Goal: Book appointment/travel/reservation

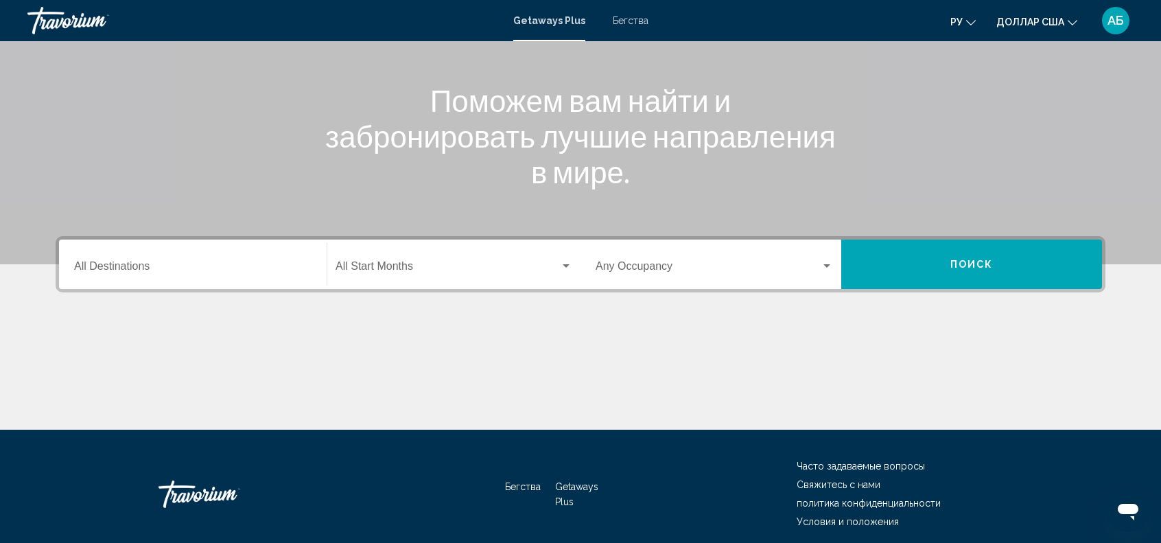
scroll to position [202, 0]
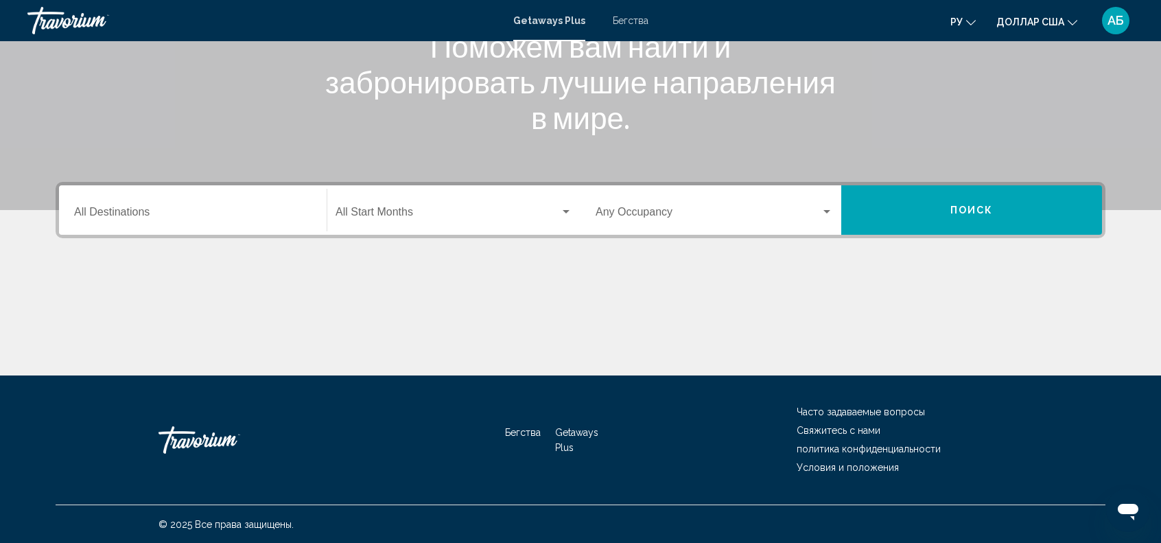
click at [249, 222] on div "Destination All Destinations" at bounding box center [192, 210] width 237 height 43
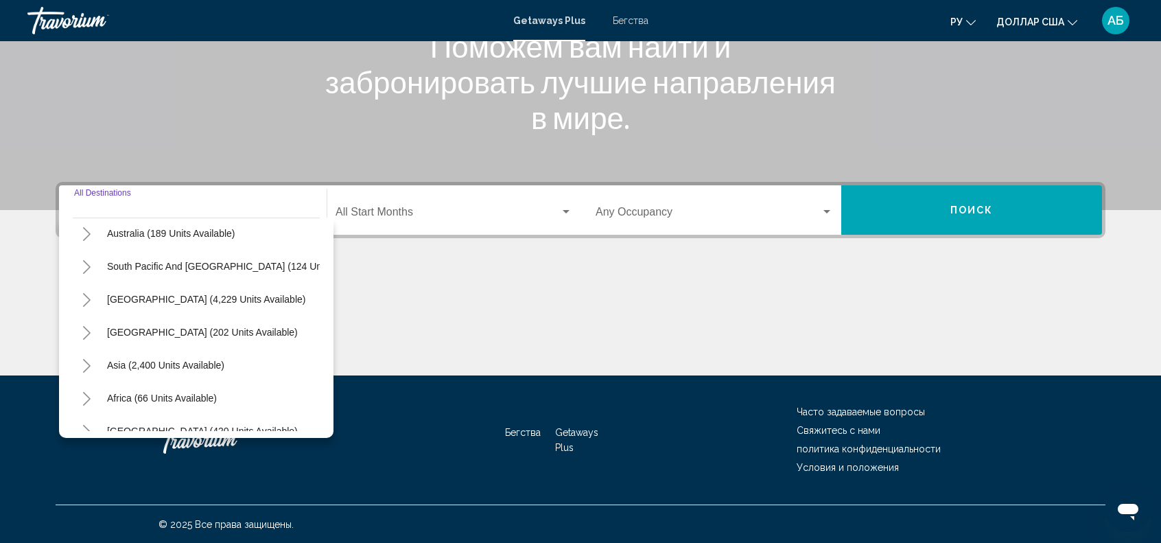
scroll to position [233, 0]
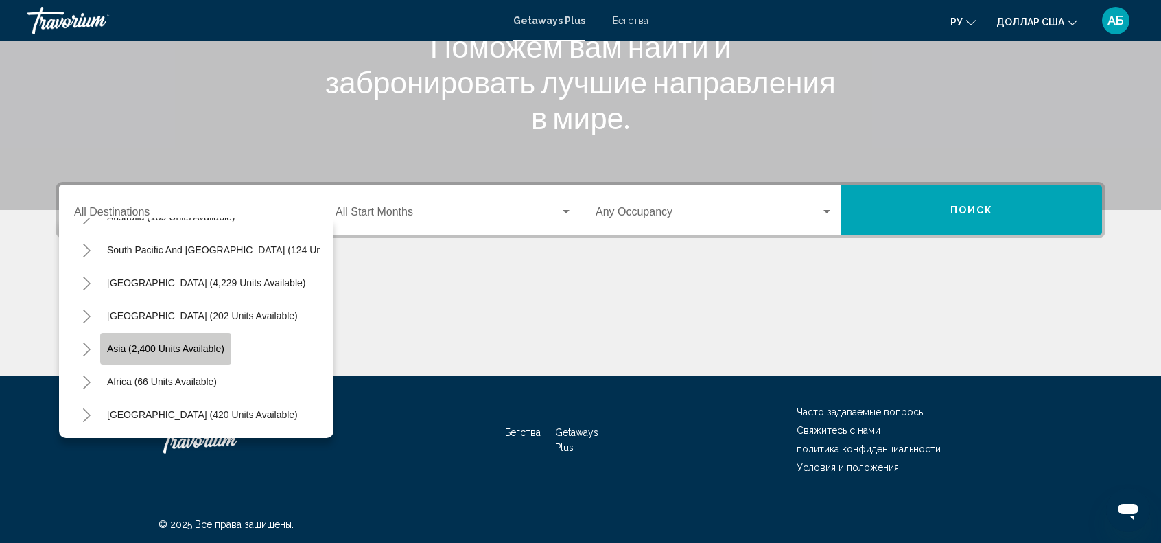
click at [194, 343] on span "Asia (2,400 units available)" at bounding box center [165, 348] width 117 height 11
type input "**********"
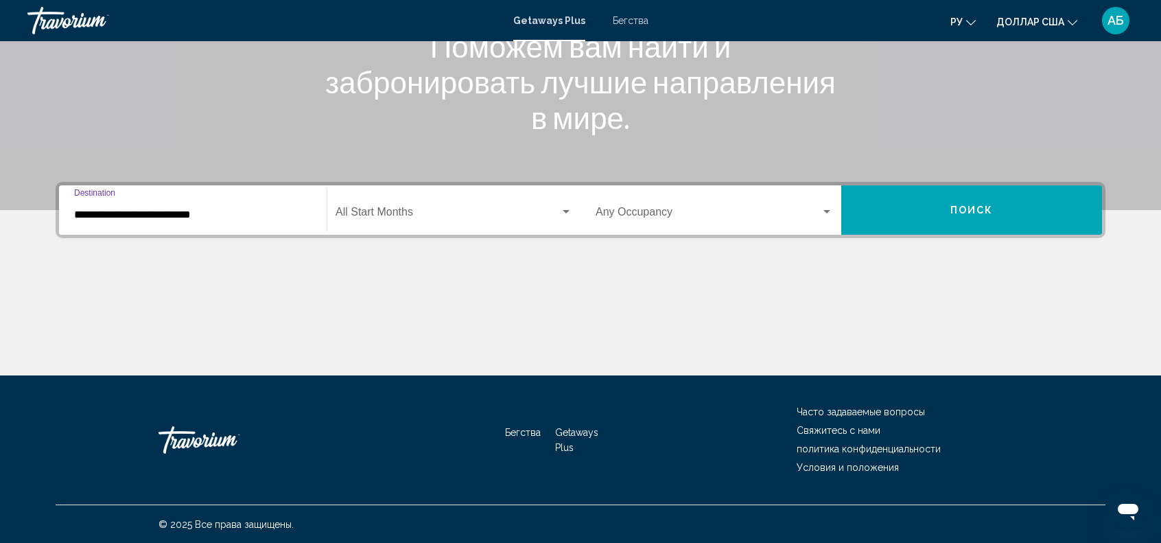
click at [485, 221] on div "Start Month All Start Months" at bounding box center [454, 210] width 237 height 43
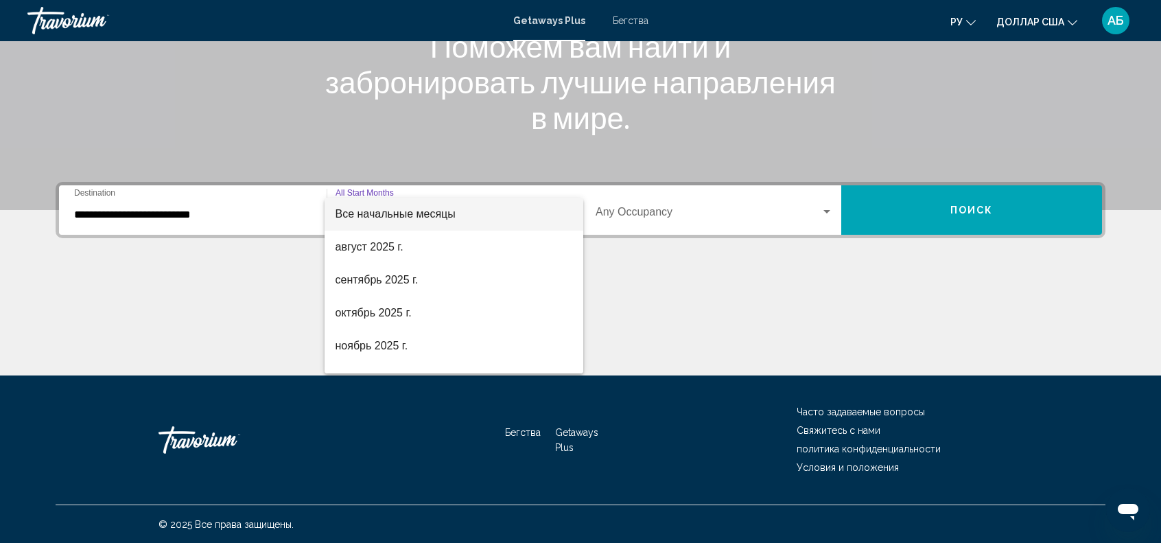
click at [927, 200] on div at bounding box center [580, 271] width 1161 height 543
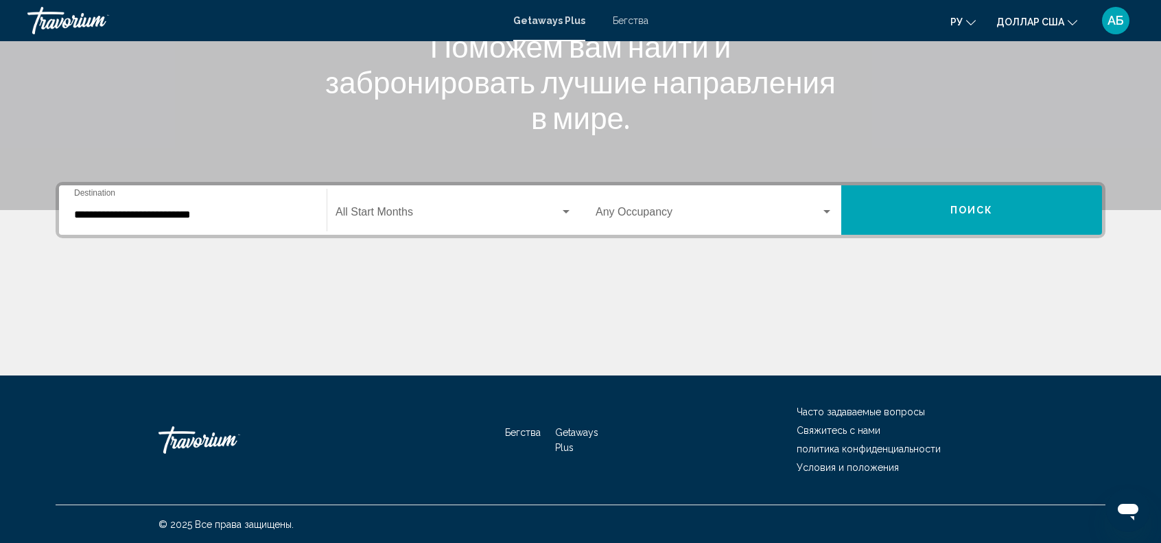
click at [817, 215] on span "Виджет поиска" at bounding box center [708, 215] width 225 height 12
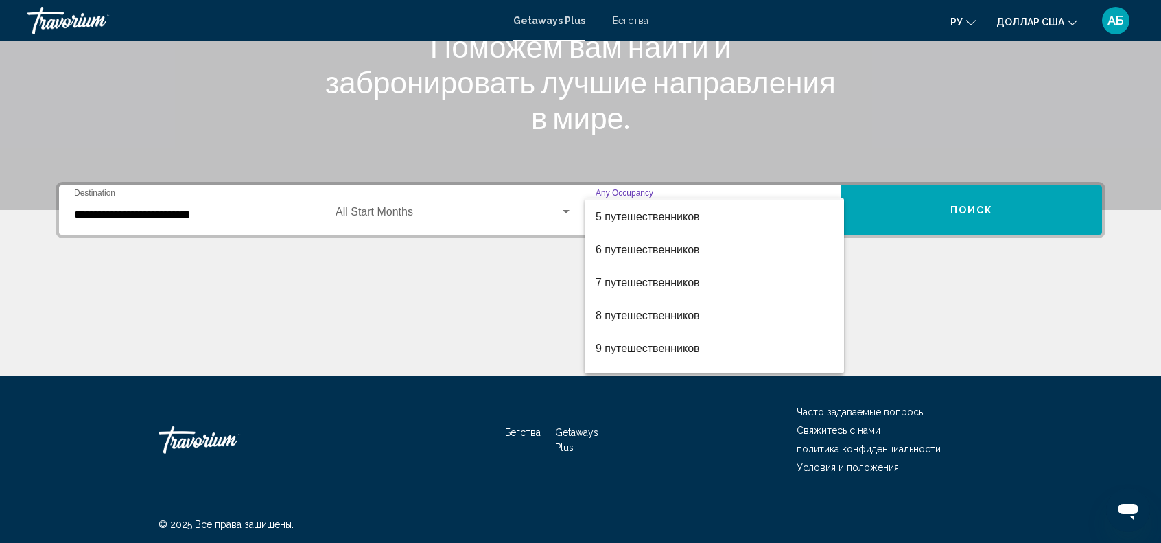
scroll to position [137, 0]
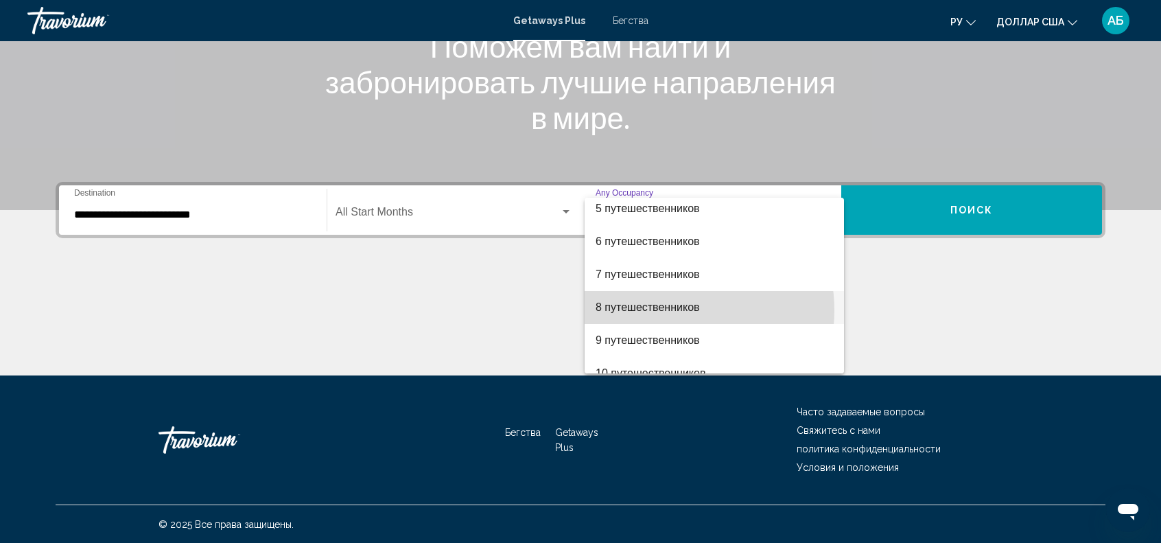
click at [669, 310] on font "8 путешественников" at bounding box center [648, 307] width 104 height 12
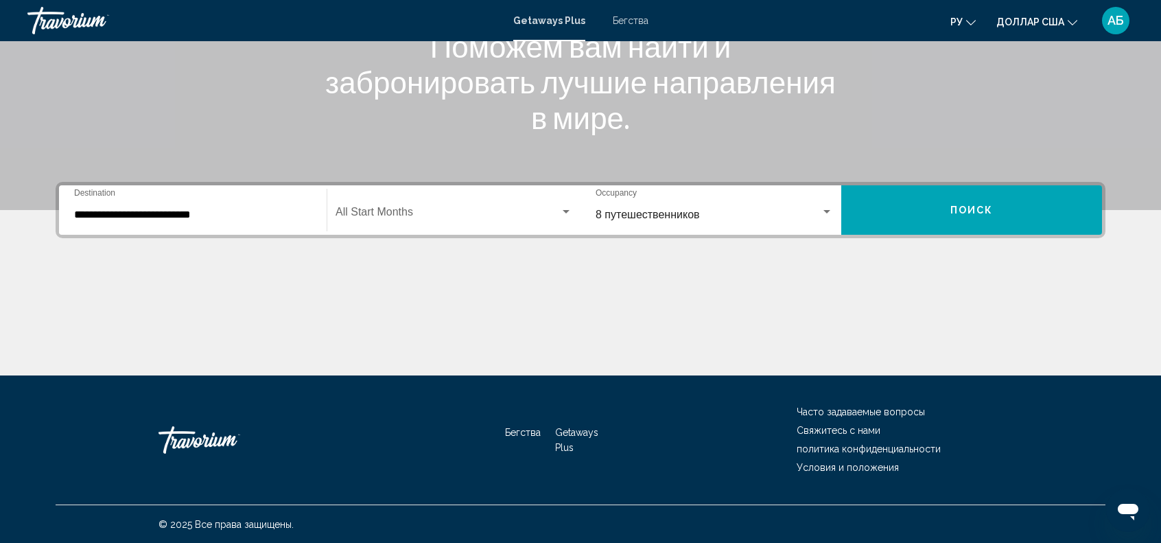
click at [682, 224] on div "8 путешественников Occupancy Any Occupancy" at bounding box center [714, 210] width 237 height 43
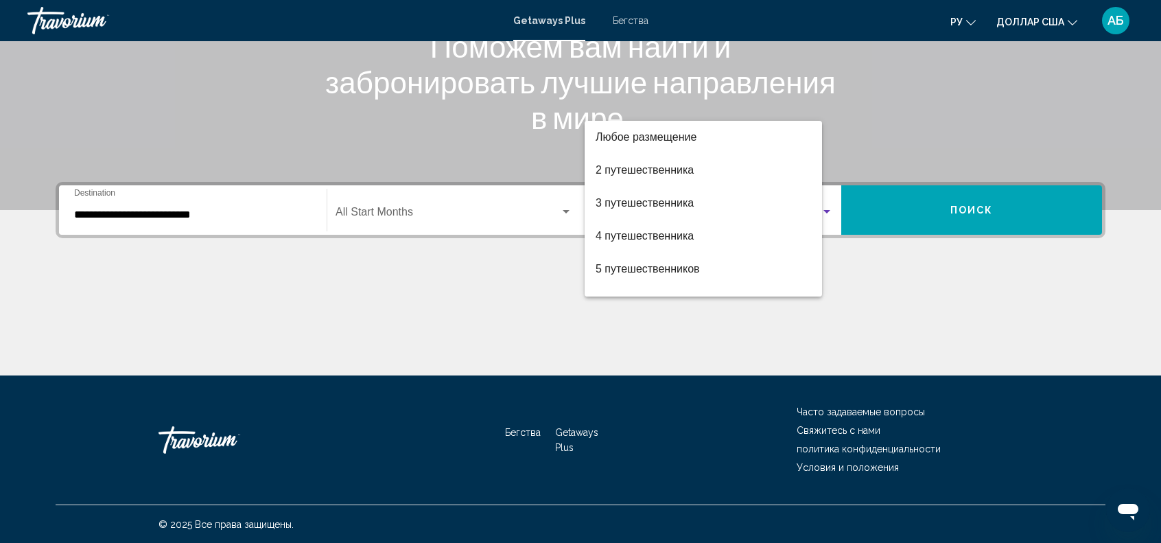
scroll to position [154, 0]
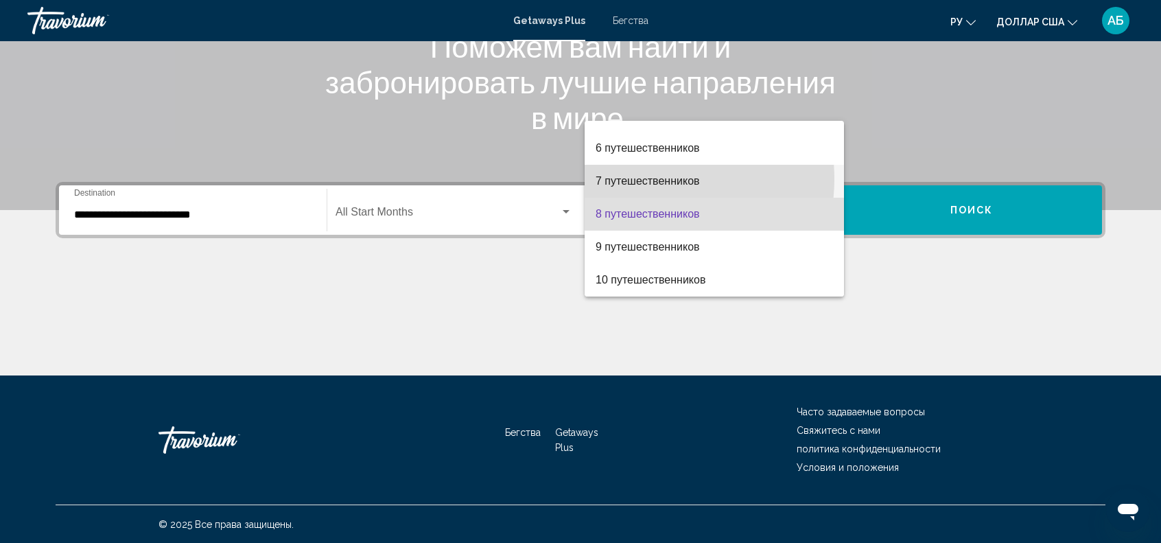
click at [648, 179] on font "7 путешественников" at bounding box center [648, 181] width 104 height 12
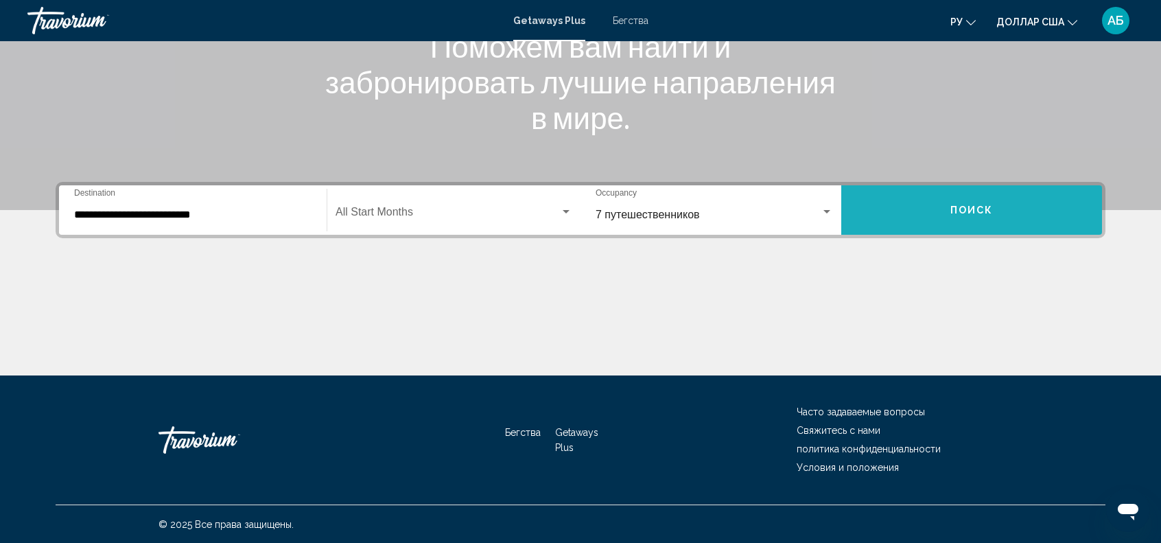
click at [923, 202] on button "Поиск" at bounding box center [971, 209] width 261 height 49
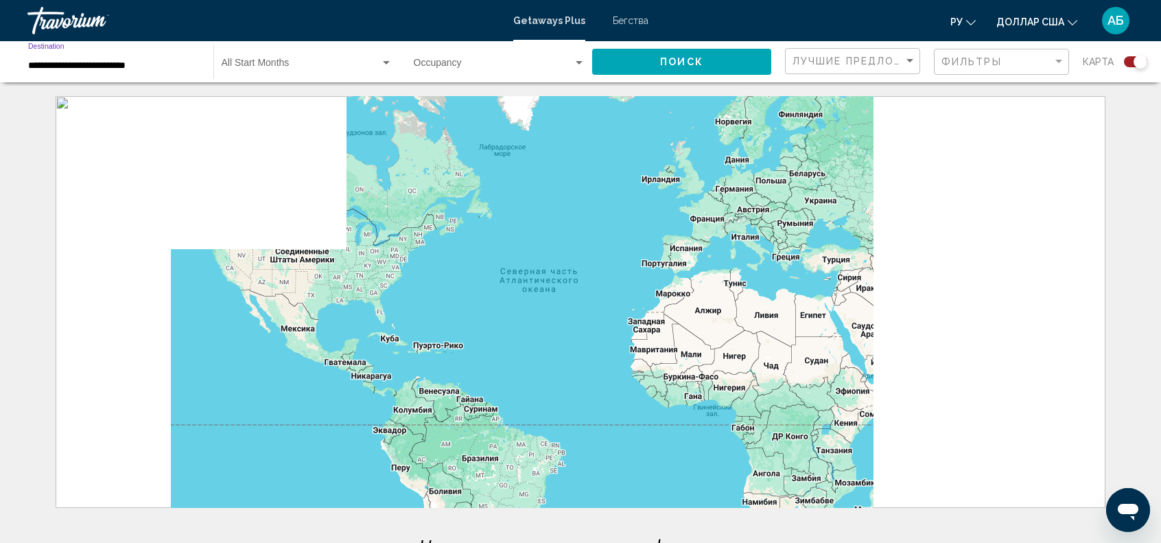
click at [52, 64] on input "**********" at bounding box center [114, 65] width 172 height 11
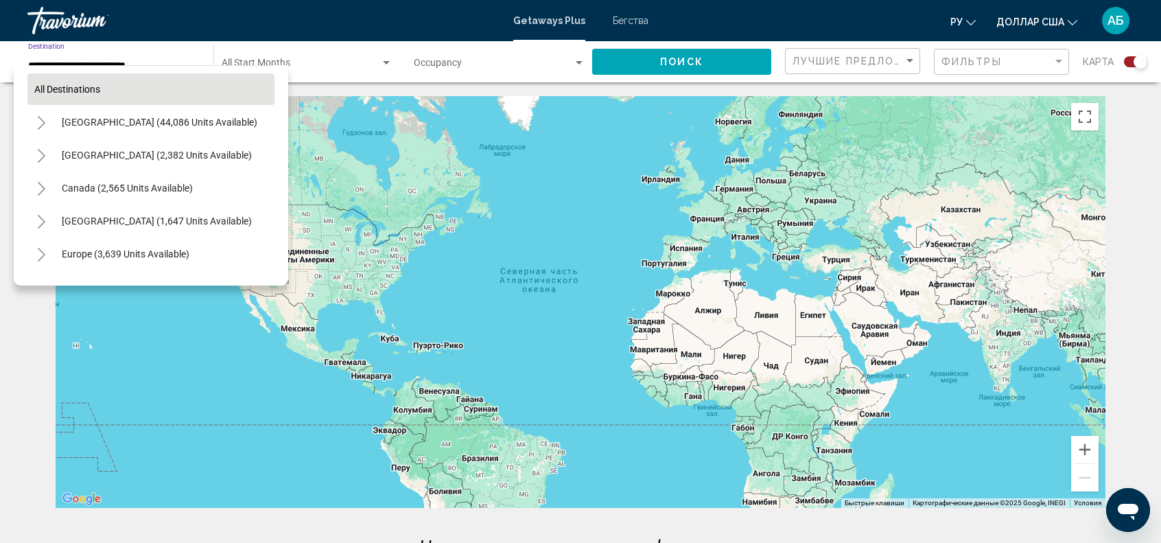
click at [75, 90] on span "All destinations" at bounding box center [67, 89] width 66 height 11
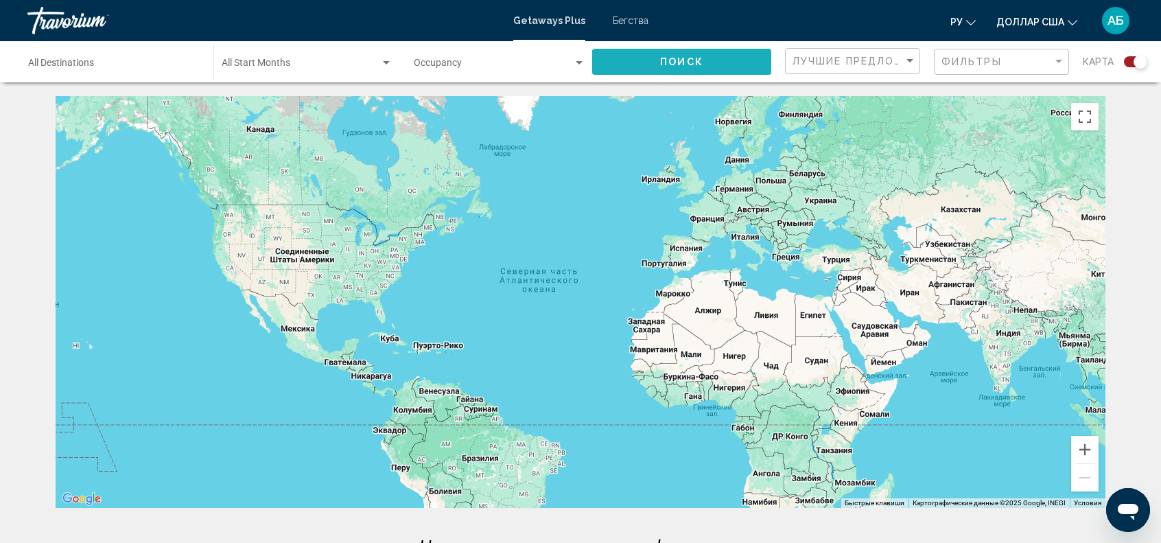
click at [660, 58] on button "Поиск" at bounding box center [681, 61] width 179 height 25
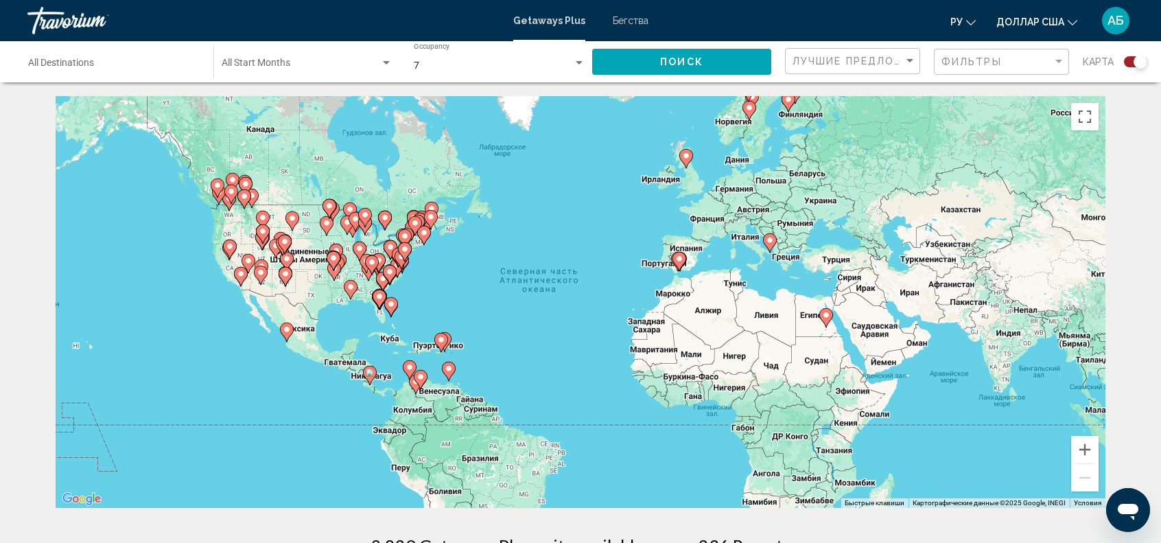
click at [825, 317] on image "Основное содержание" at bounding box center [826, 315] width 8 height 8
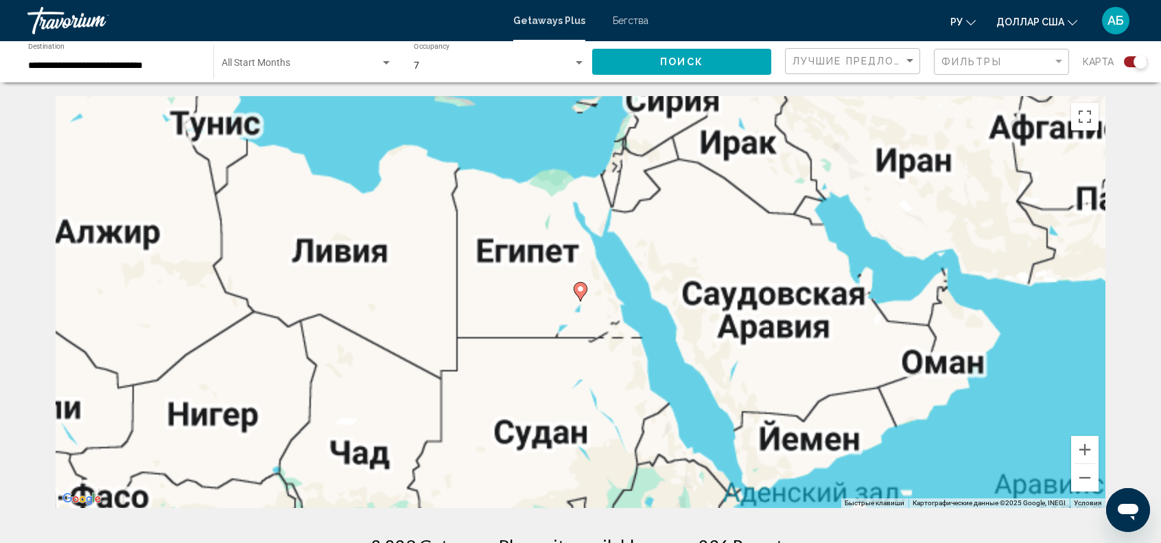
click at [583, 292] on image "Основное содержание" at bounding box center [581, 289] width 8 height 8
type input "**********"
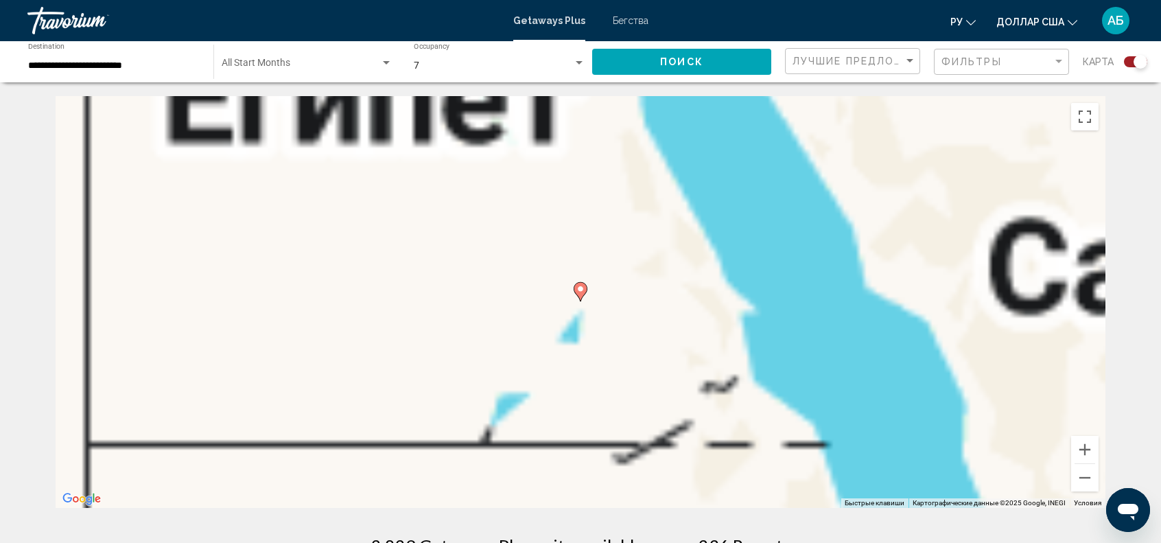
click at [579, 289] on image "Основное содержание" at bounding box center [581, 289] width 8 height 8
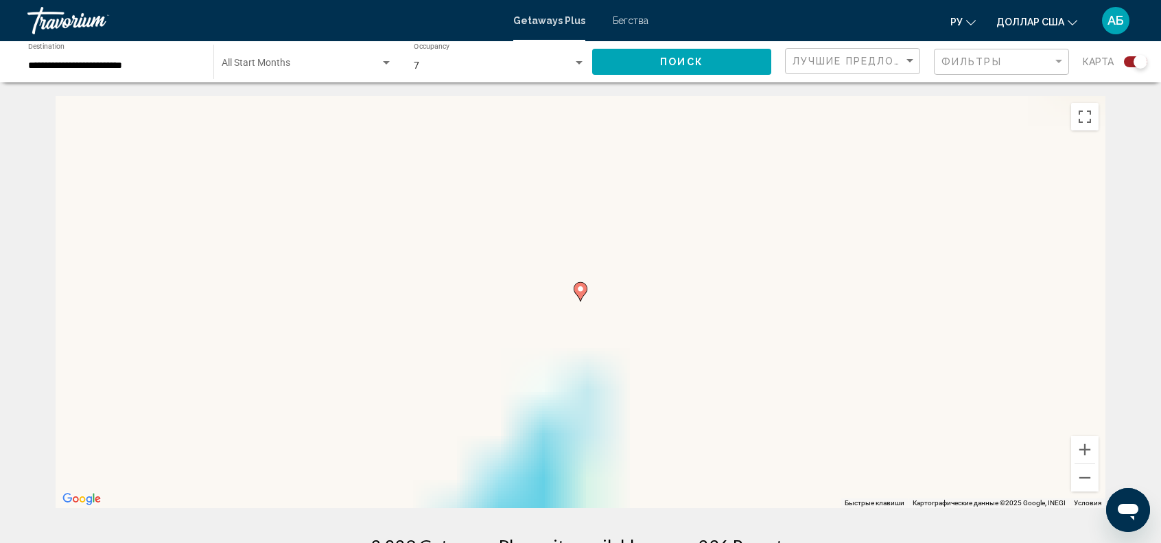
click at [579, 290] on image "Основное содержание" at bounding box center [581, 289] width 8 height 8
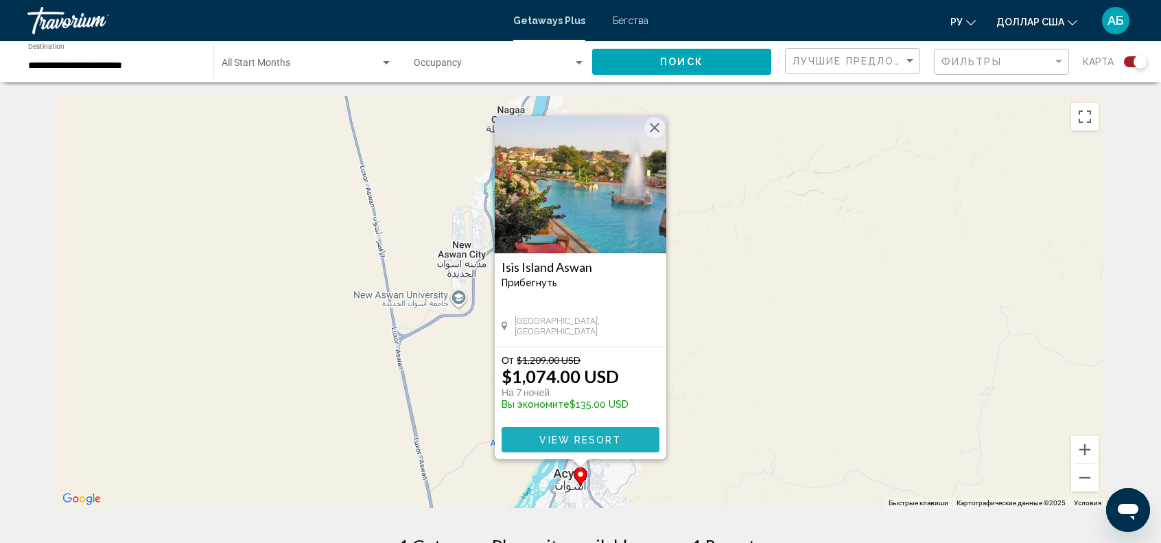
click at [529, 439] on button "View Resort" at bounding box center [581, 439] width 158 height 25
